Goal: Use online tool/utility: Utilize a website feature to perform a specific function

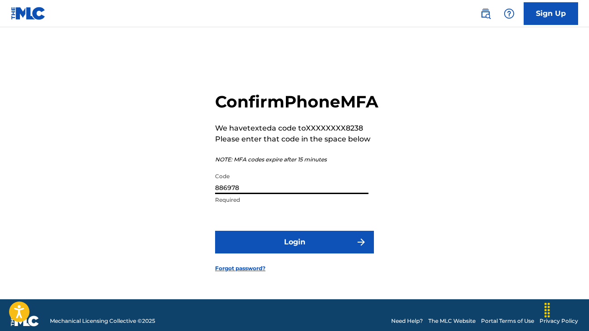
type input "886978"
click at [333, 254] on button "Login" at bounding box center [294, 242] width 159 height 23
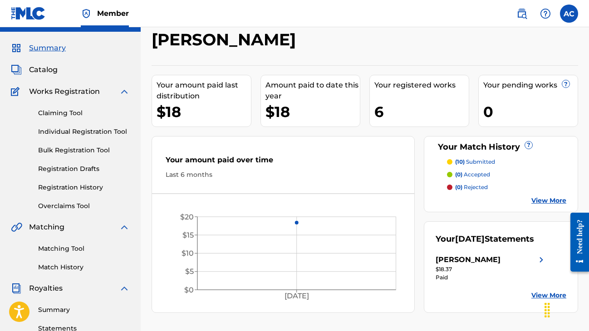
scroll to position [6, 0]
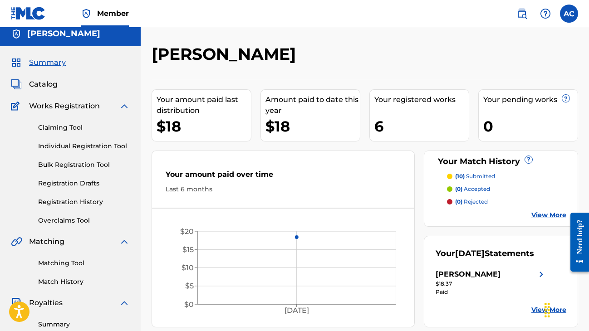
click at [52, 86] on span "Catalog" at bounding box center [43, 84] width 29 height 11
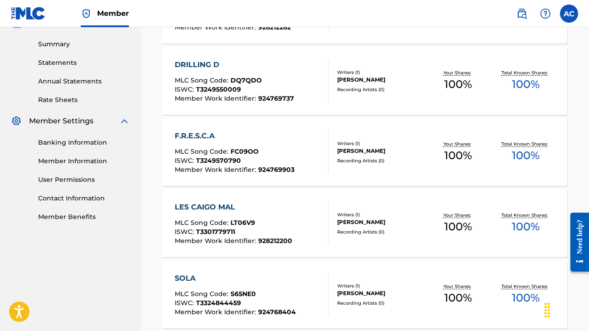
scroll to position [185, 0]
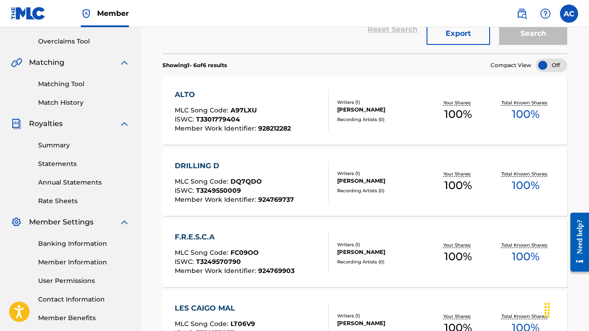
click at [69, 87] on link "Matching Tool" at bounding box center [84, 84] width 92 height 10
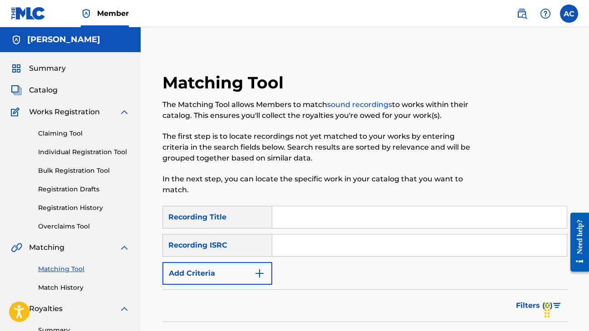
click at [247, 265] on button "Add Criteria" at bounding box center [217, 273] width 110 height 23
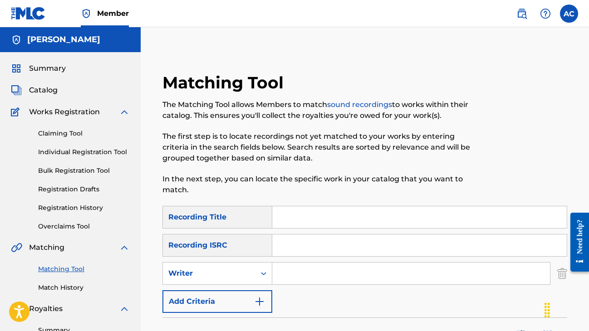
click at [305, 273] on input "Search Form" at bounding box center [411, 274] width 278 height 22
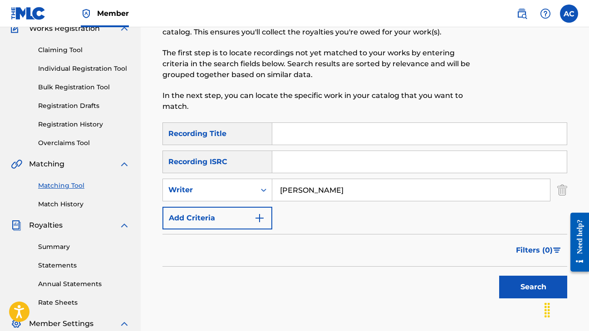
scroll to position [123, 0]
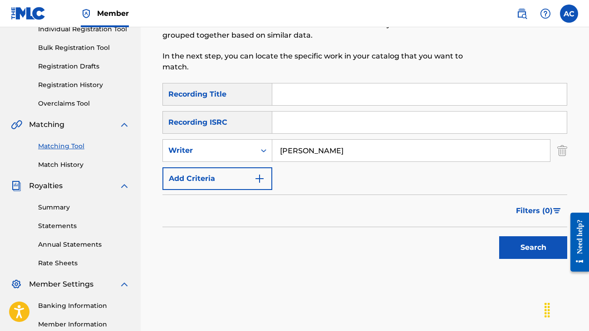
type input "[PERSON_NAME]"
click at [552, 243] on button "Search" at bounding box center [533, 247] width 68 height 23
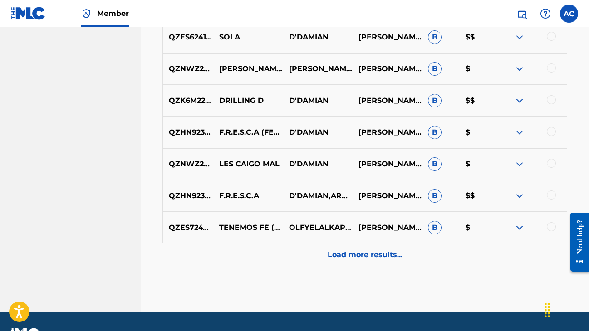
scroll to position [494, 0]
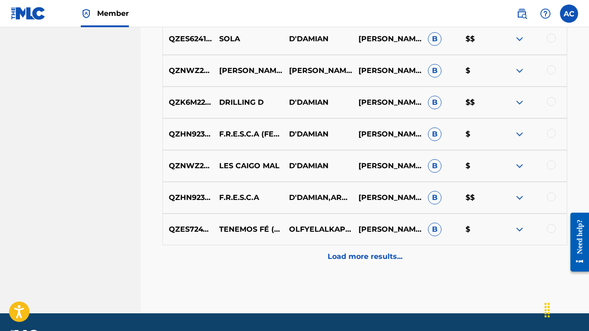
click at [519, 231] on img at bounding box center [519, 229] width 11 height 11
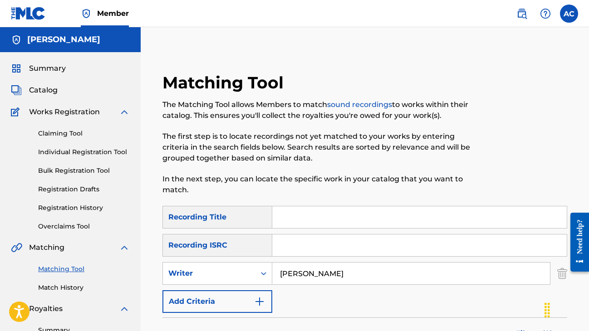
scroll to position [0, 0]
click at [44, 69] on span "Summary" at bounding box center [47, 68] width 37 height 11
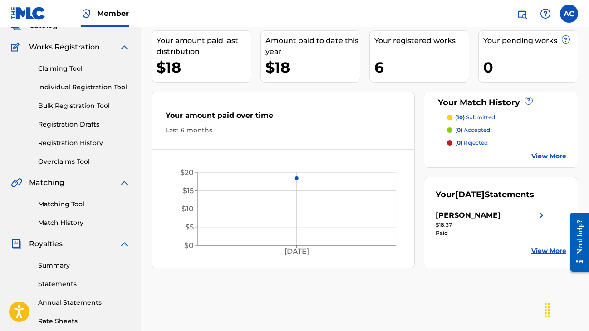
scroll to position [65, 0]
